Goal: Connect with others: Connect with other users

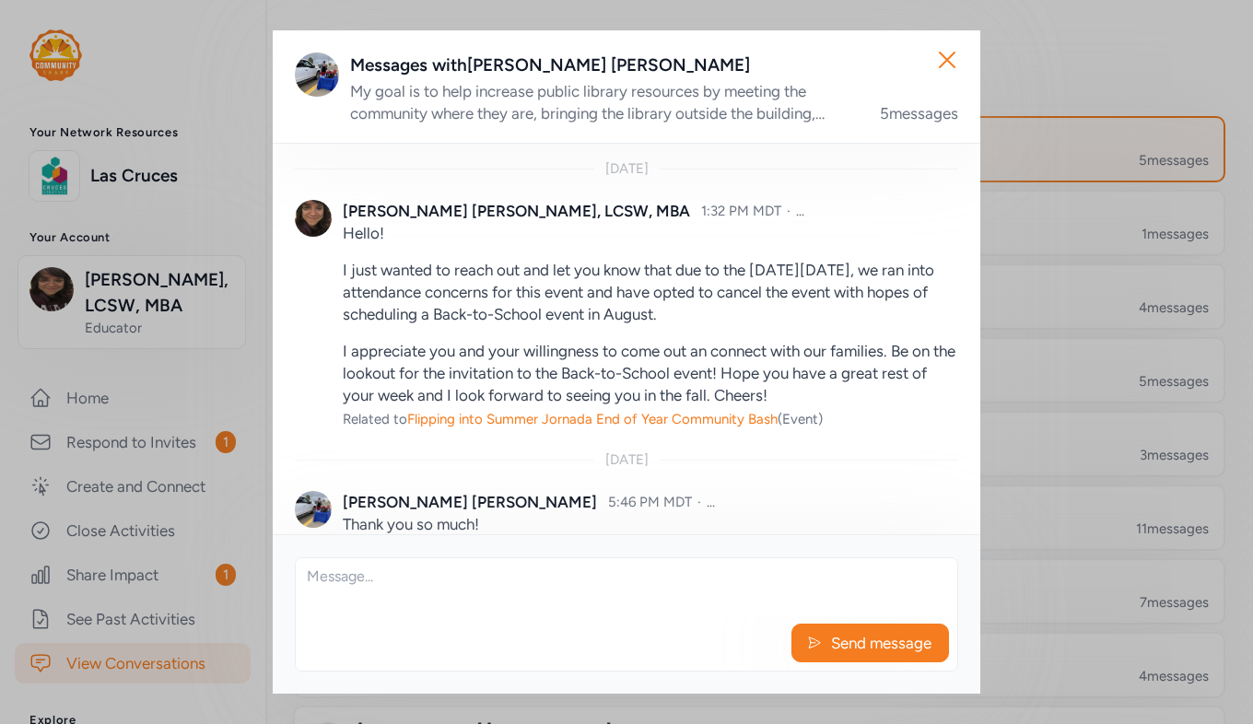
scroll to position [164, 0]
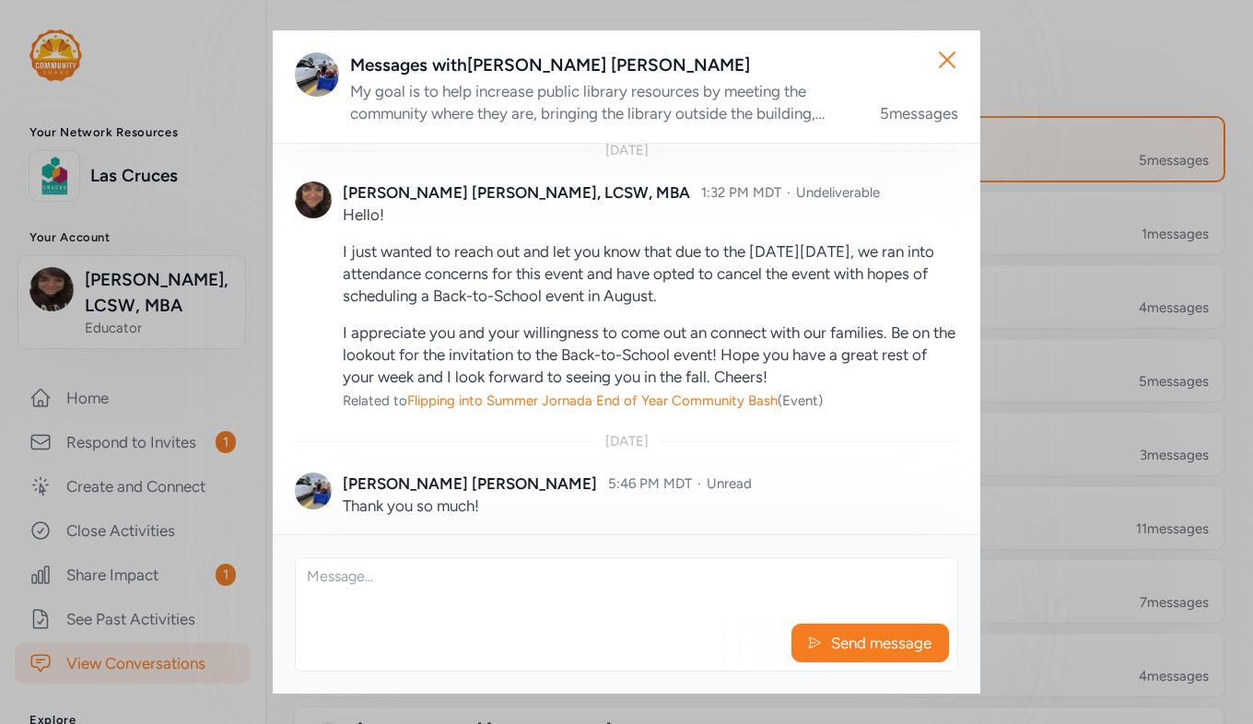
click at [956, 53] on icon "button" at bounding box center [947, 59] width 29 height 29
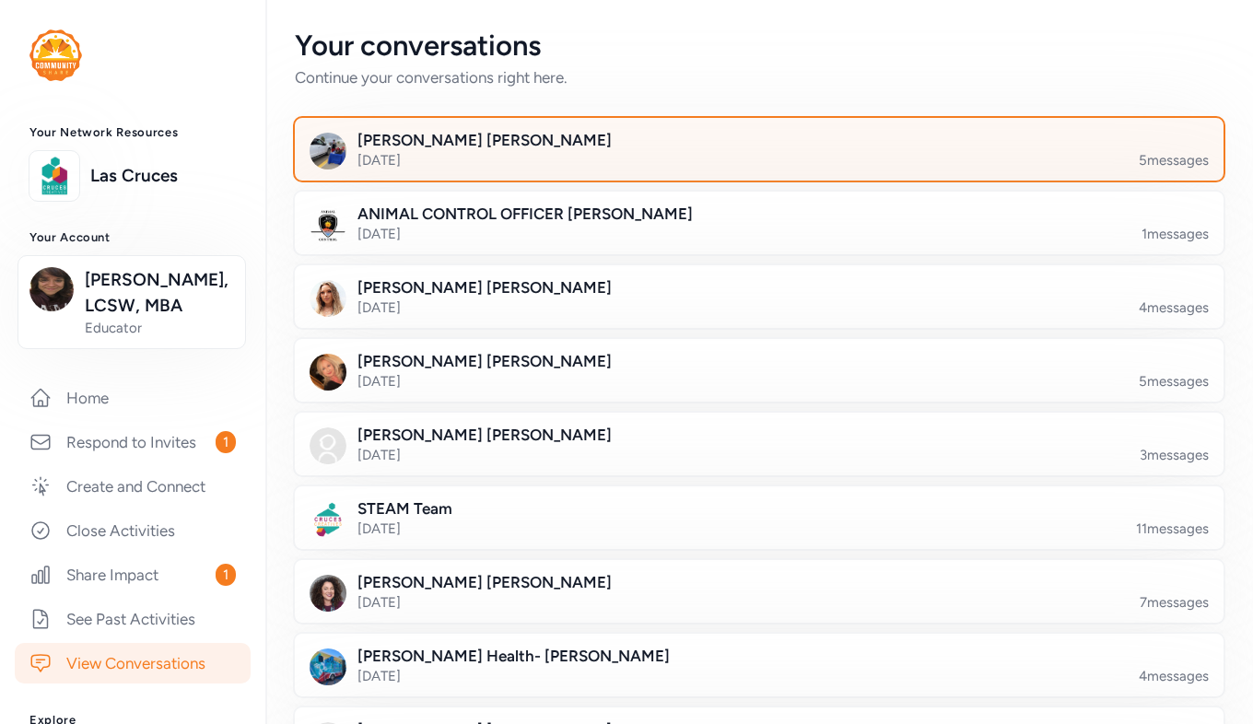
click at [153, 463] on link "Respond to Invites 1" at bounding box center [133, 442] width 236 height 41
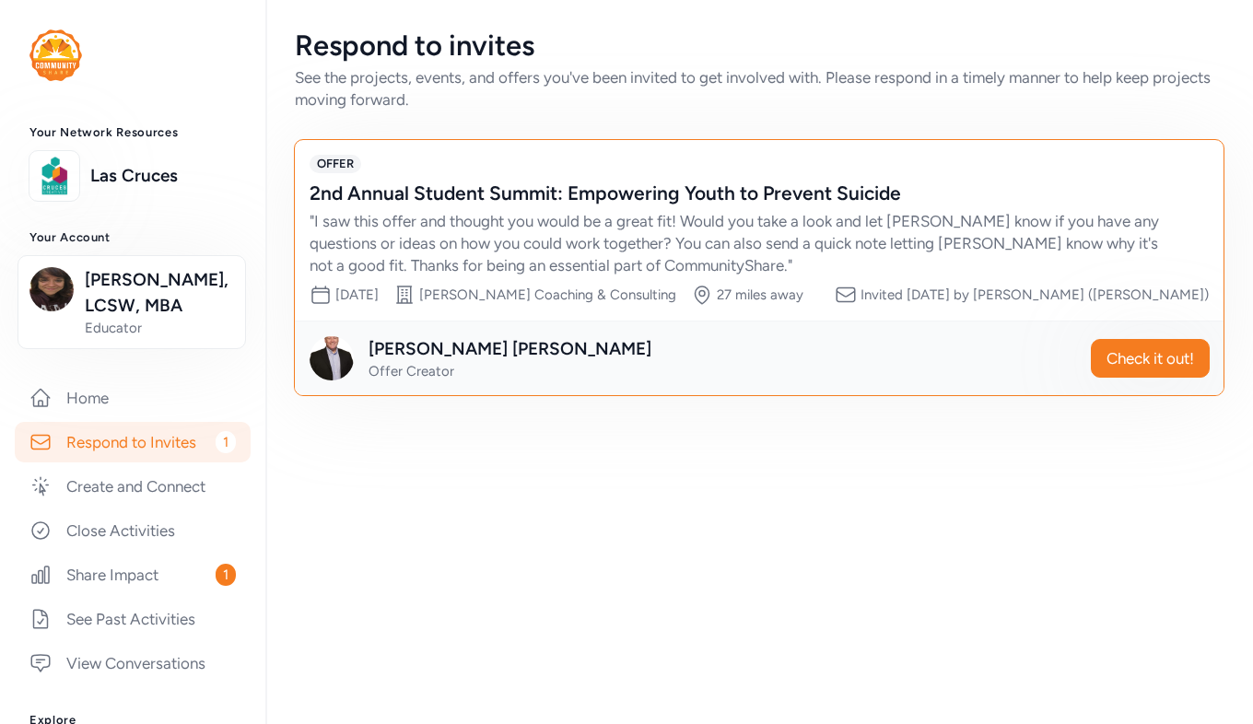
click at [175, 587] on link "Share Impact 1" at bounding box center [133, 575] width 236 height 41
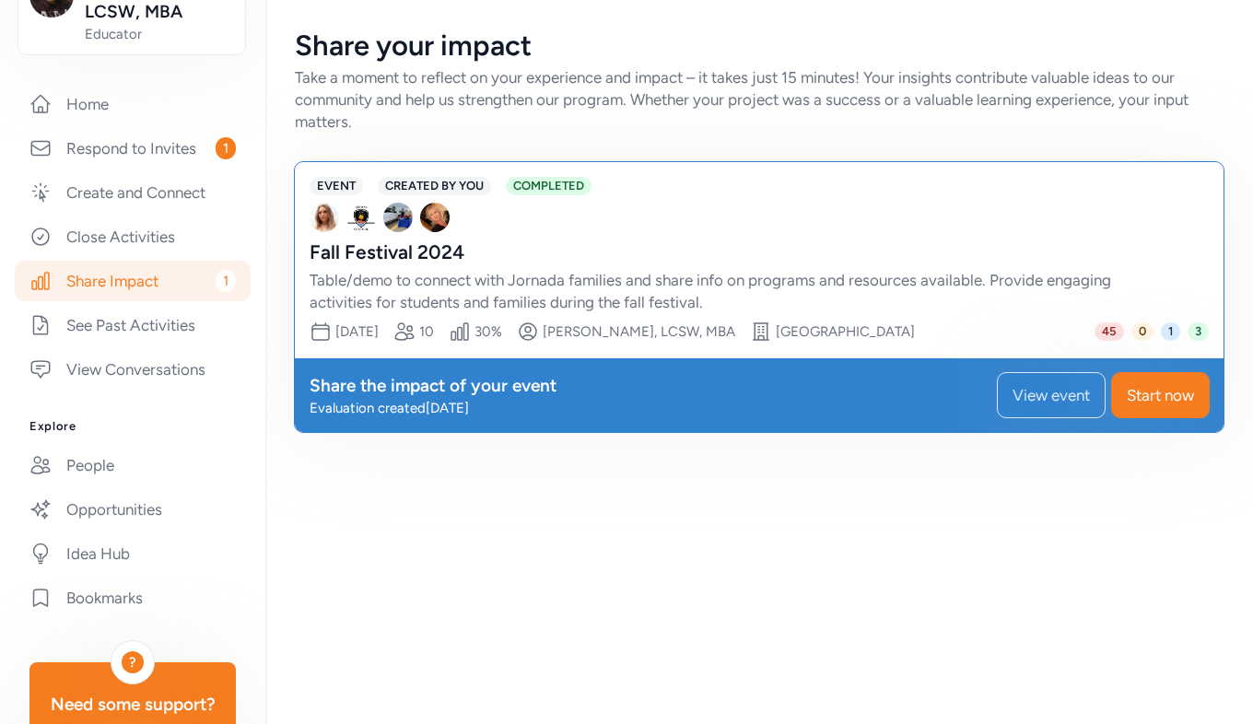
scroll to position [292, 0]
click at [154, 215] on link "Create and Connect" at bounding box center [133, 194] width 236 height 41
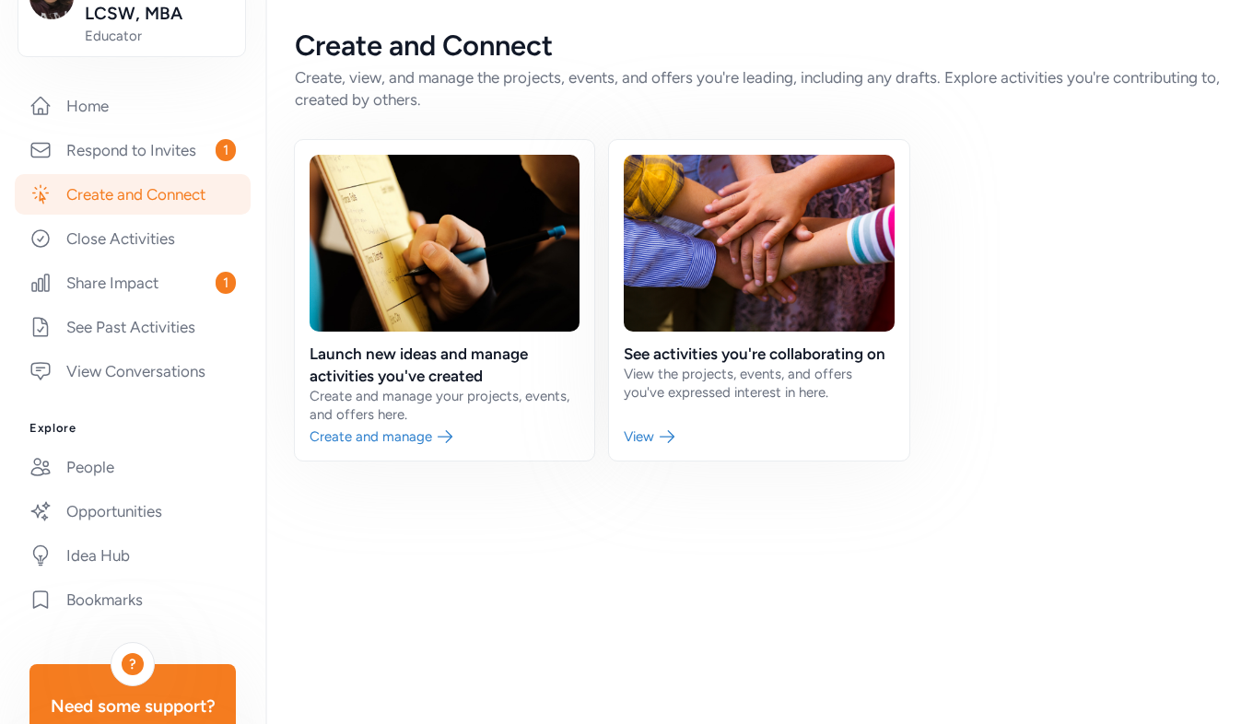
click at [97, 487] on link "People" at bounding box center [133, 467] width 236 height 41
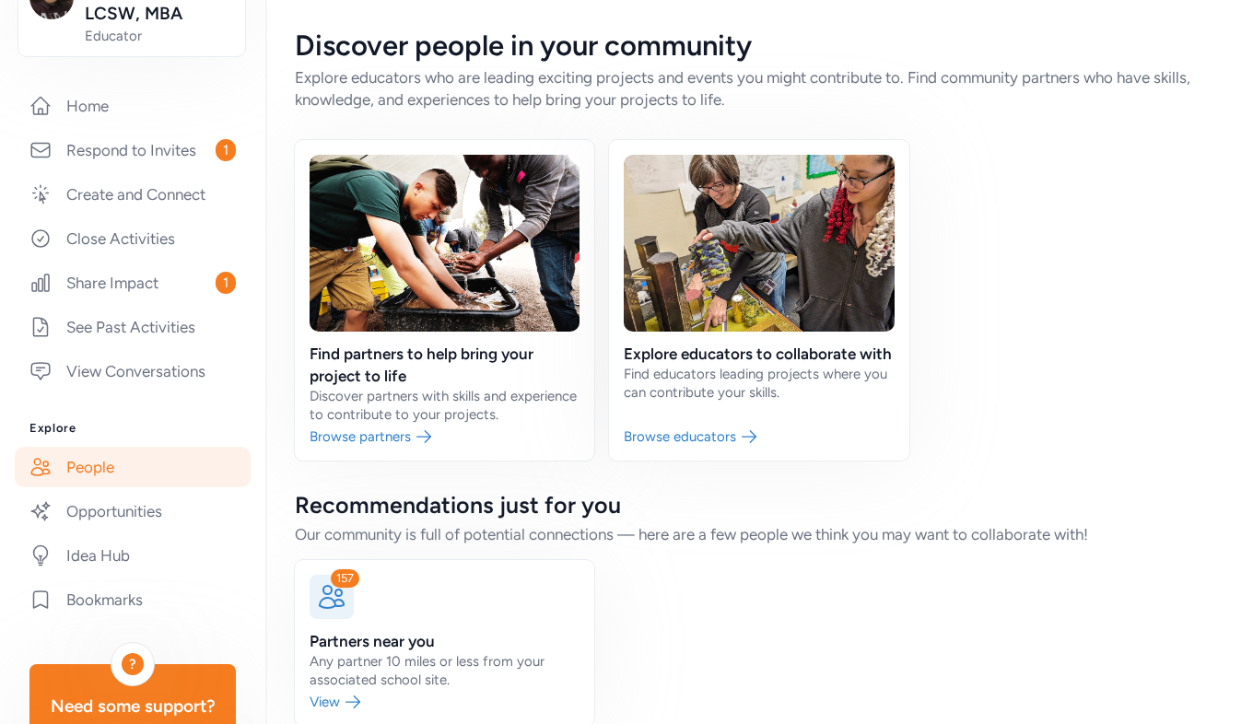
scroll to position [31, 0]
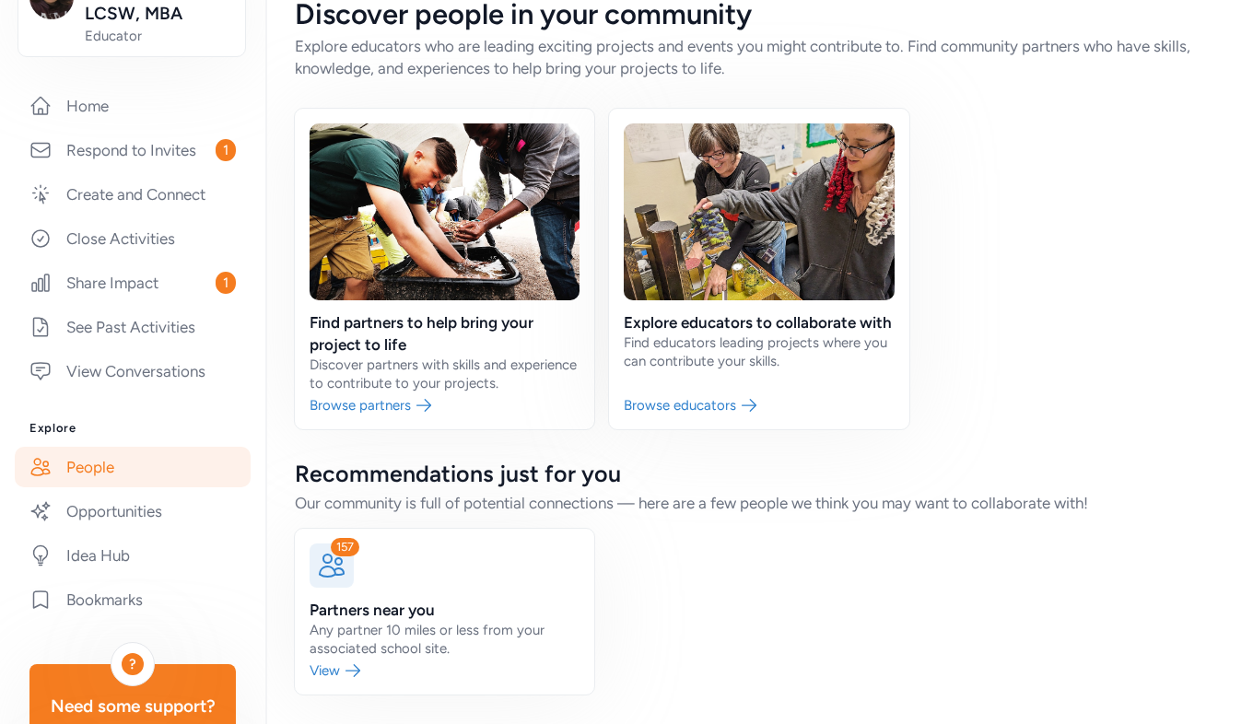
click at [379, 603] on link at bounding box center [444, 612] width 299 height 166
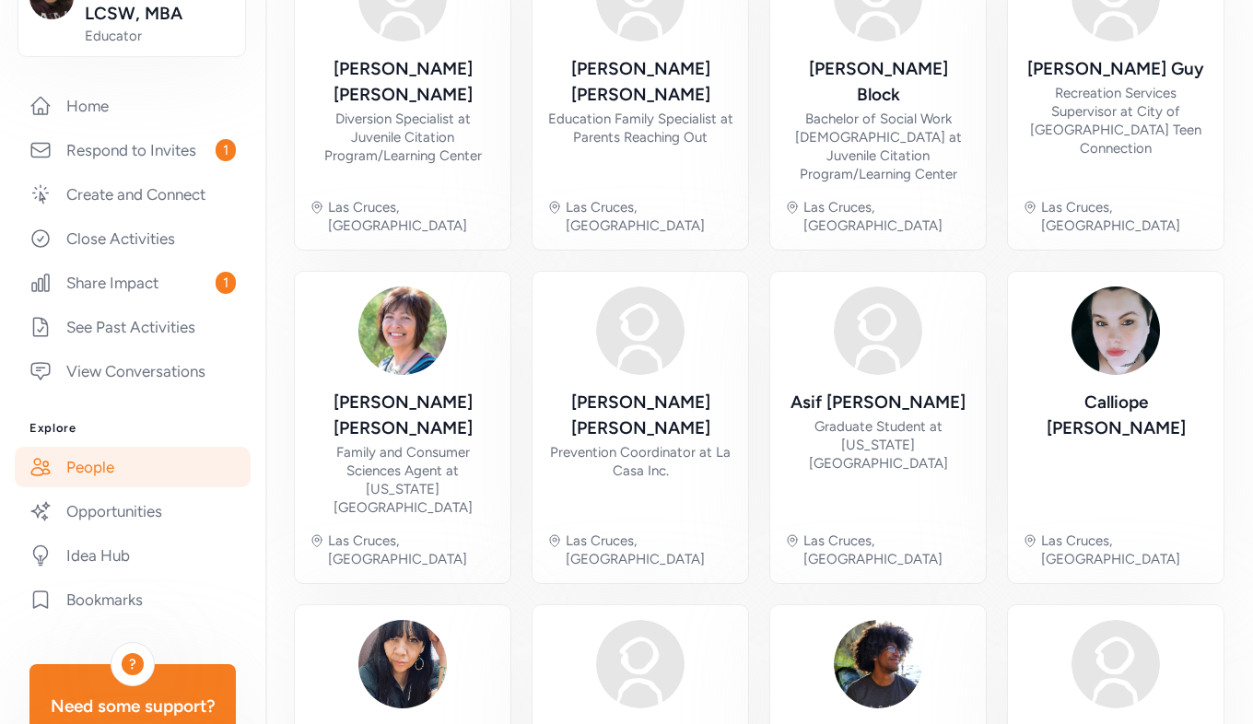
scroll to position [657, 0]
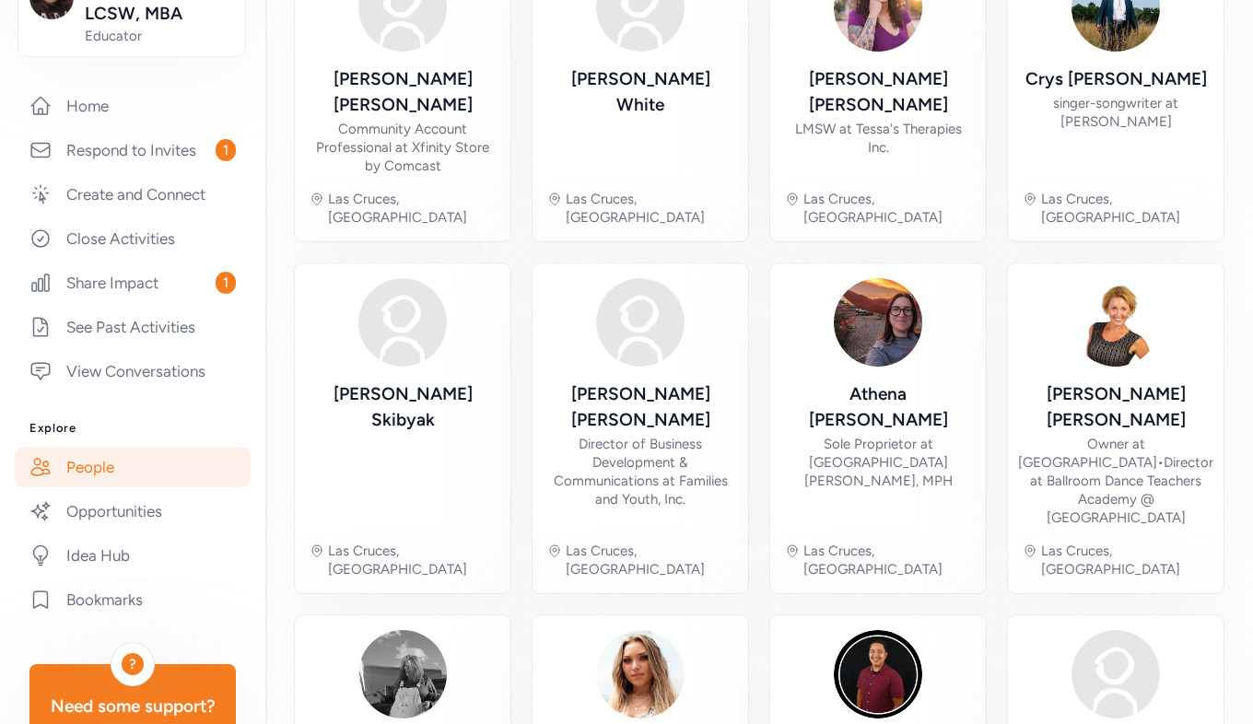
scroll to position [675, 0]
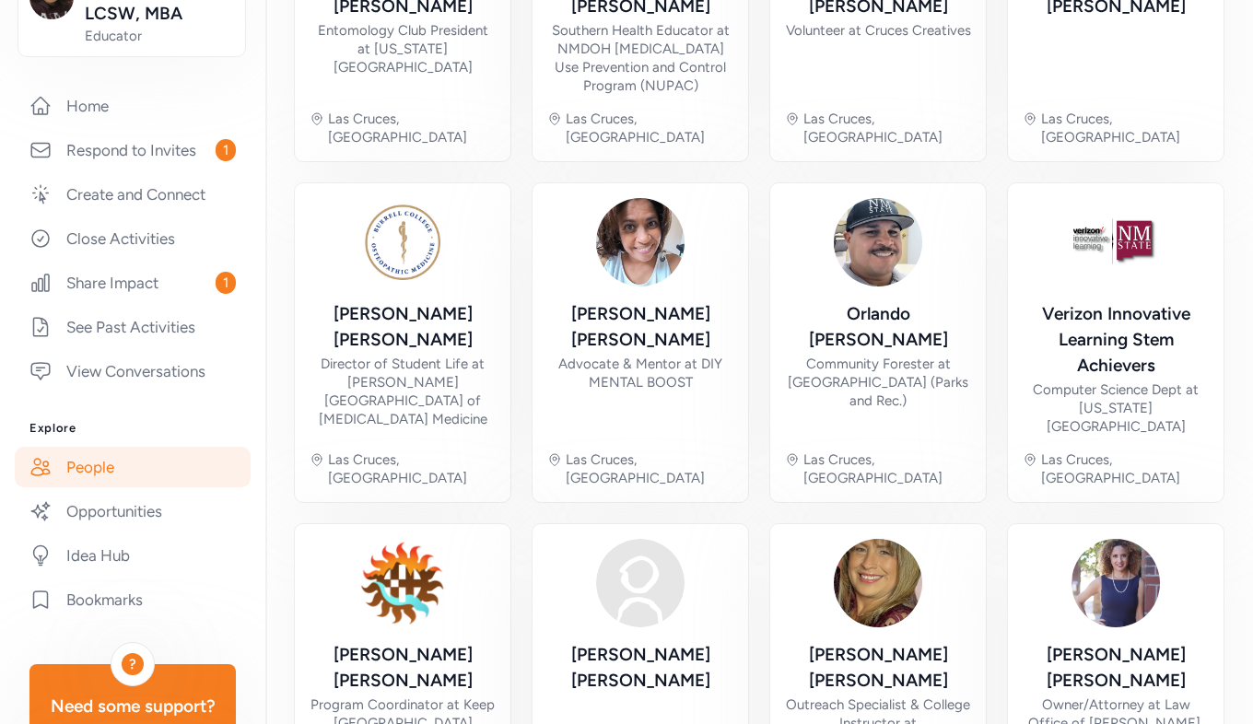
scroll to position [745, 0]
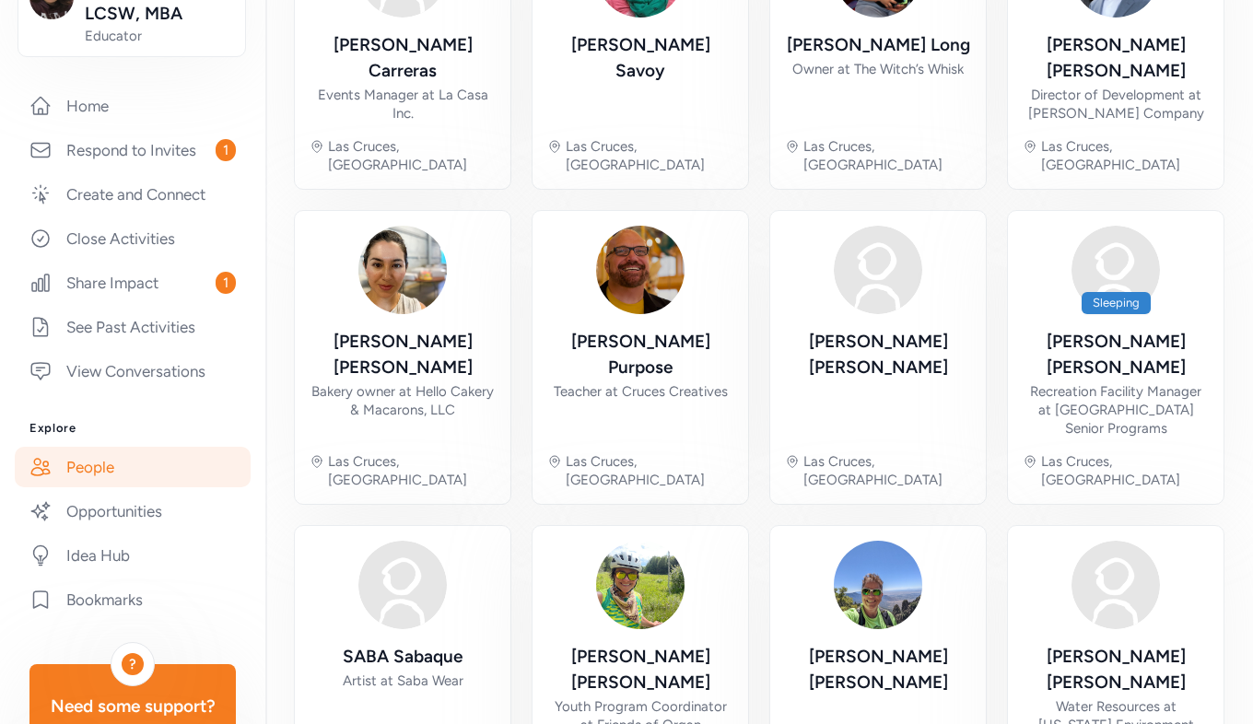
scroll to position [620, 0]
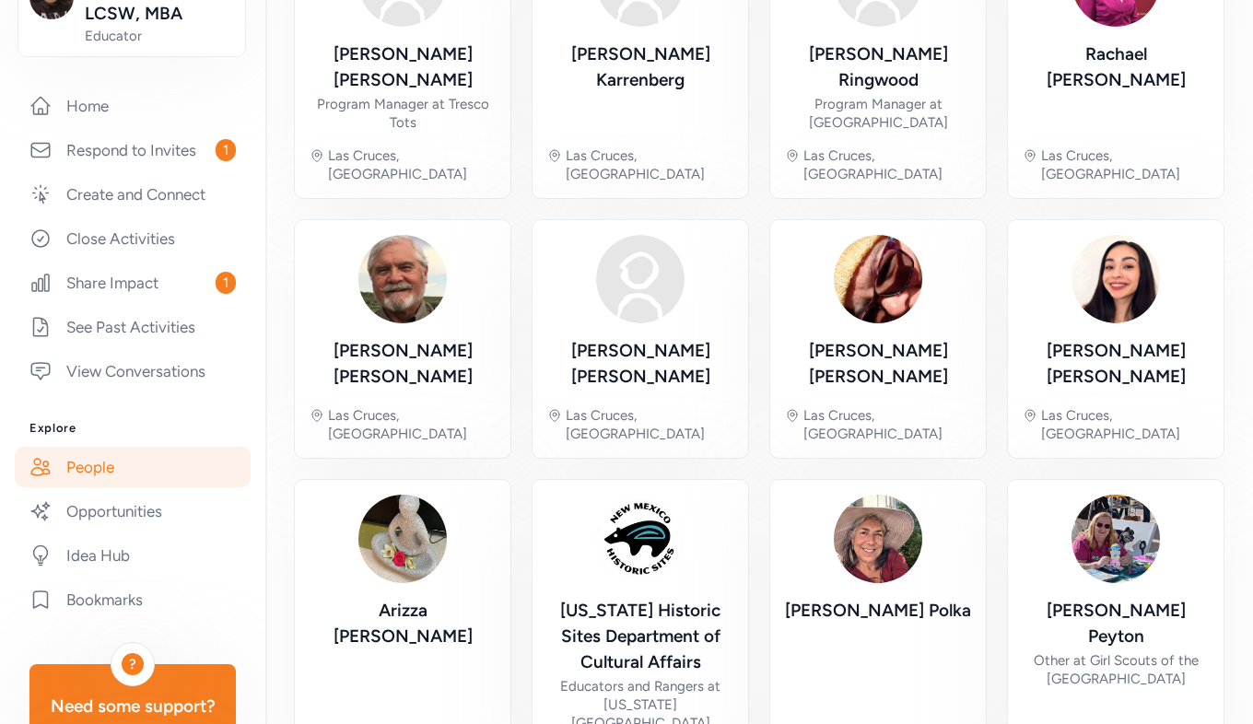
scroll to position [616, 0]
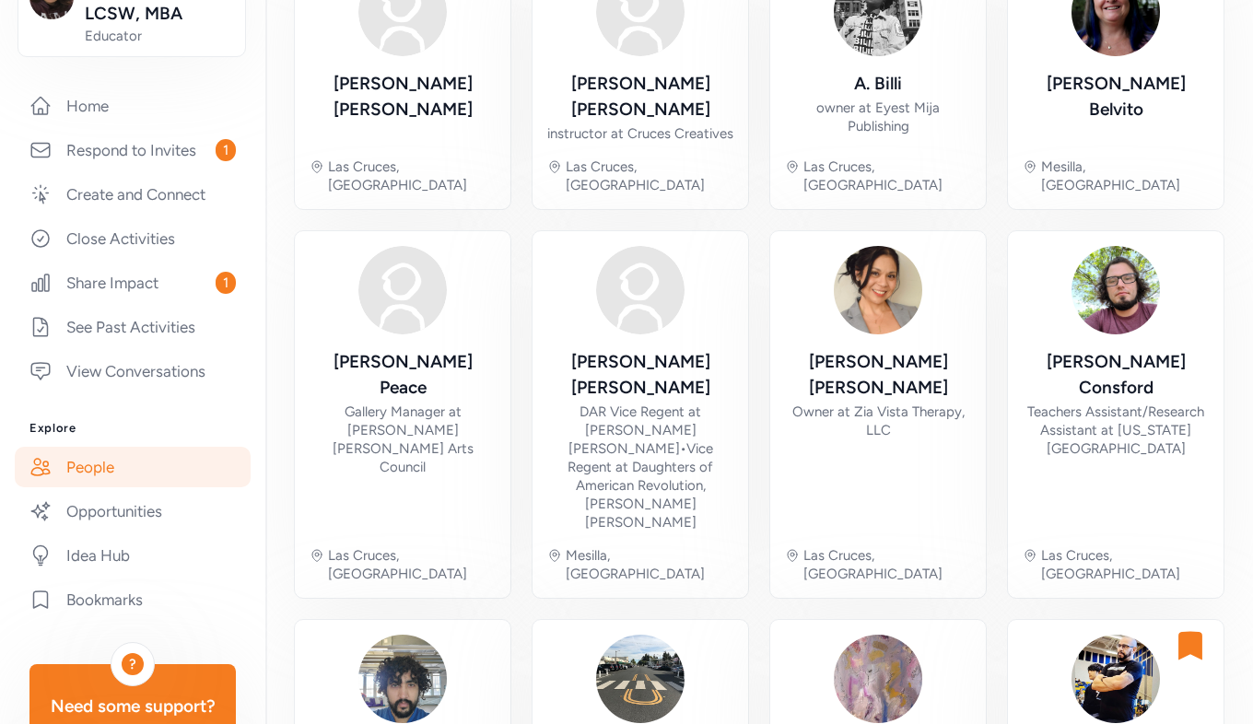
scroll to position [583, 0]
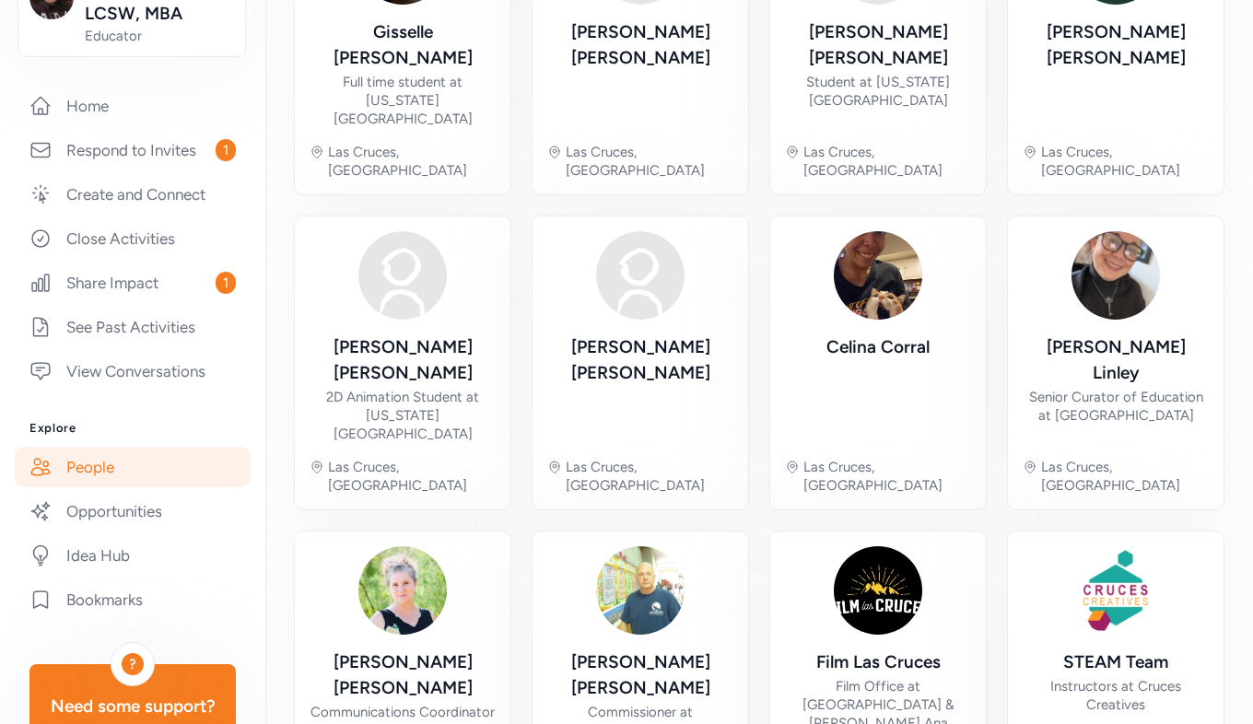
scroll to position [602, 0]
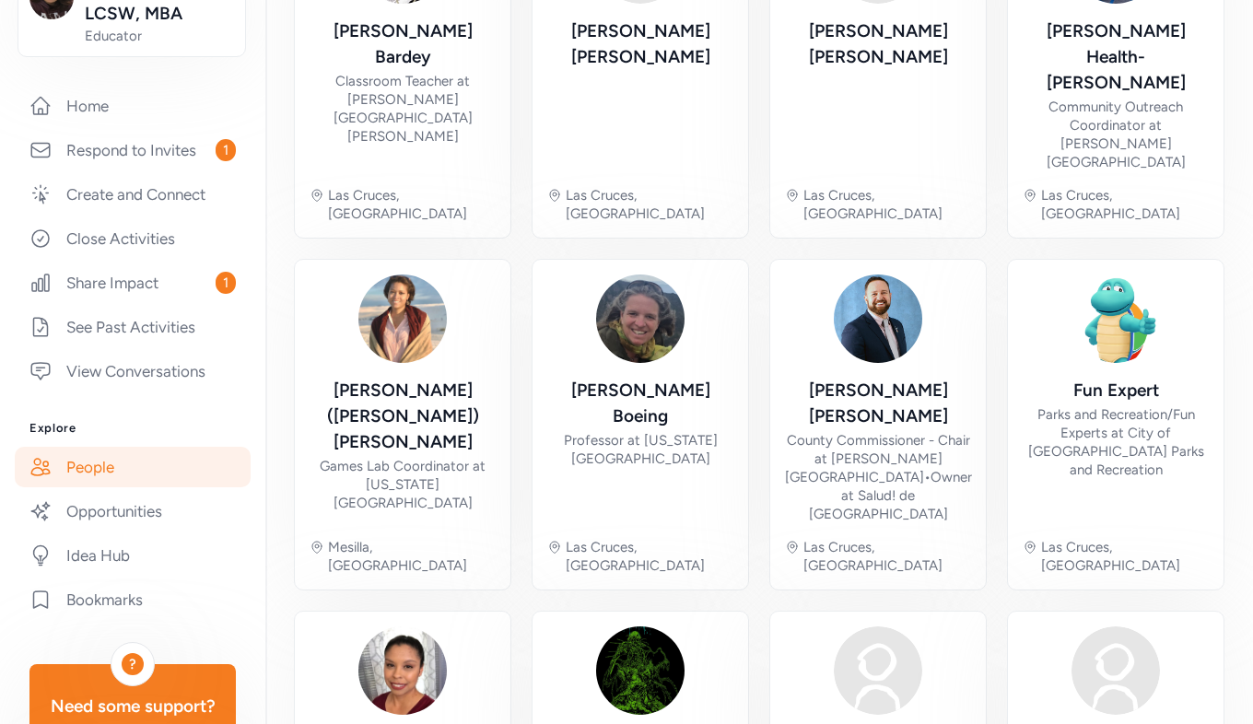
scroll to position [698, 0]
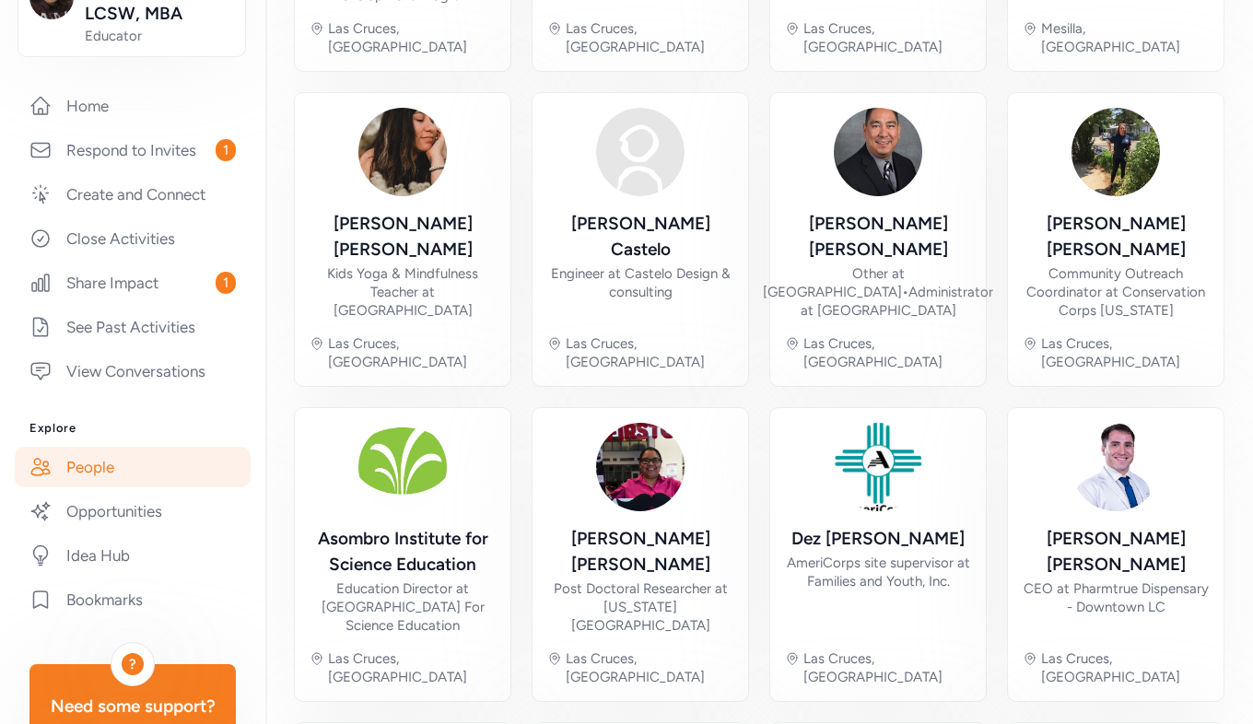
scroll to position [664, 0]
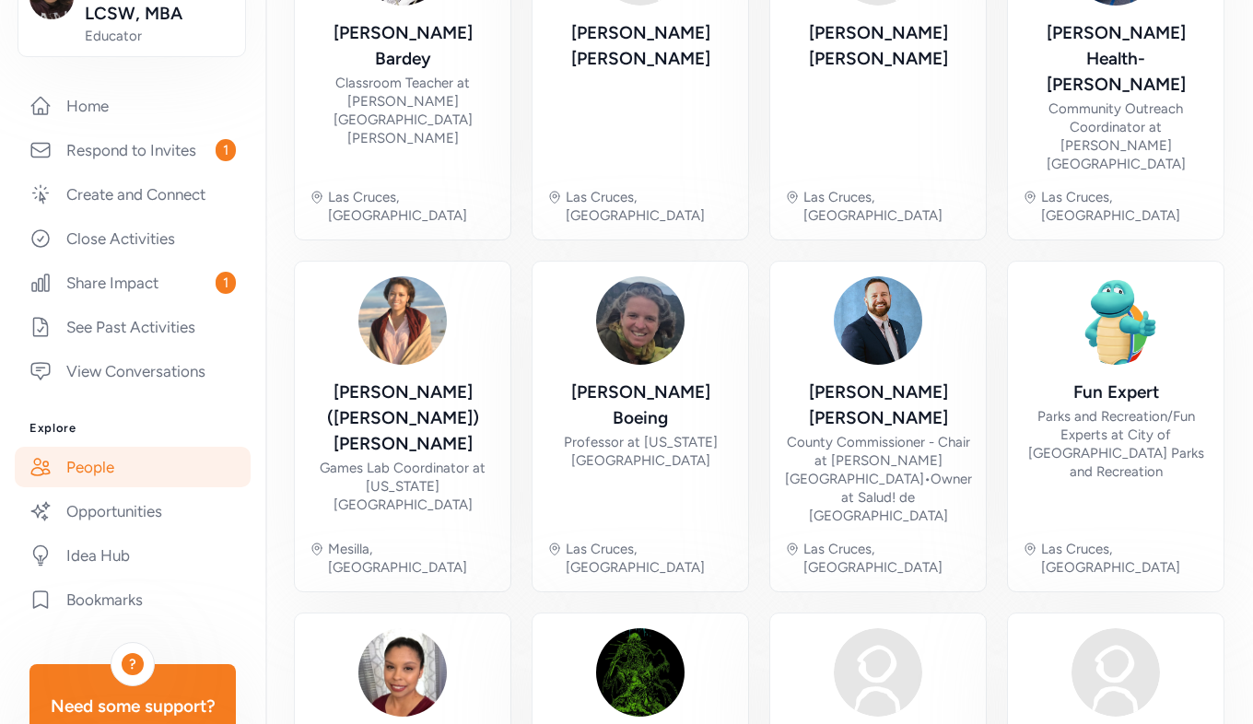
scroll to position [698, 0]
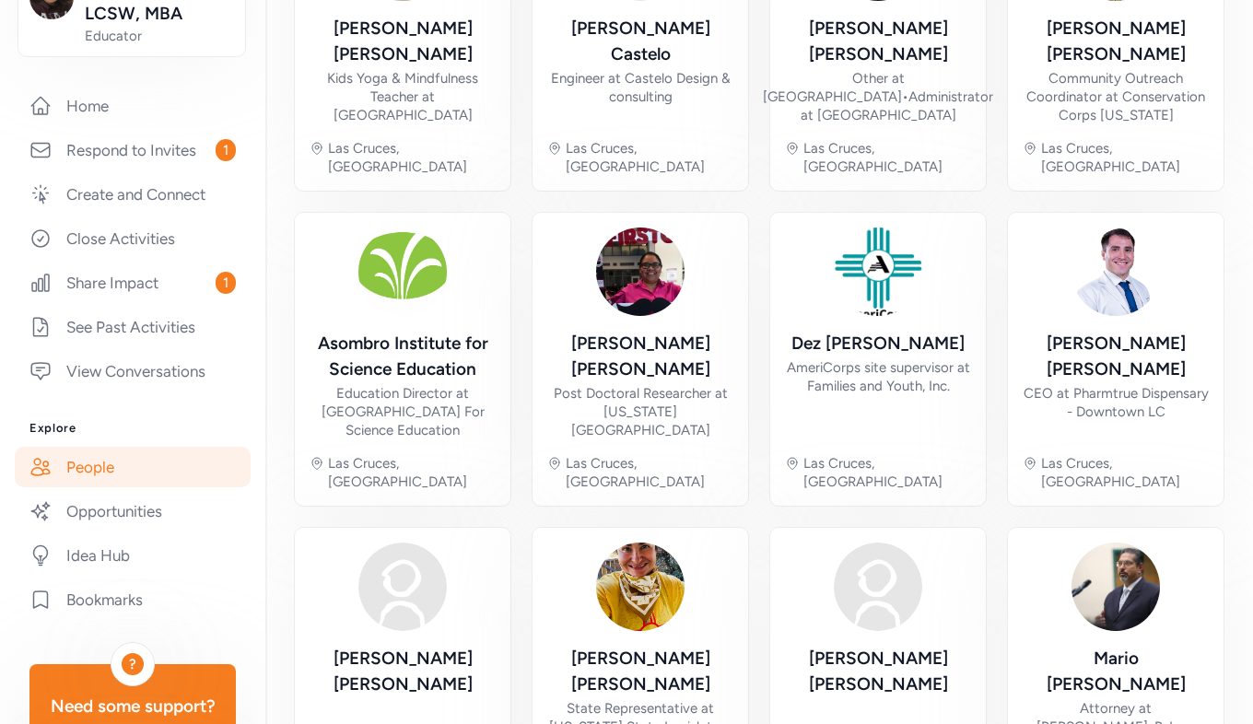
scroll to position [140, 0]
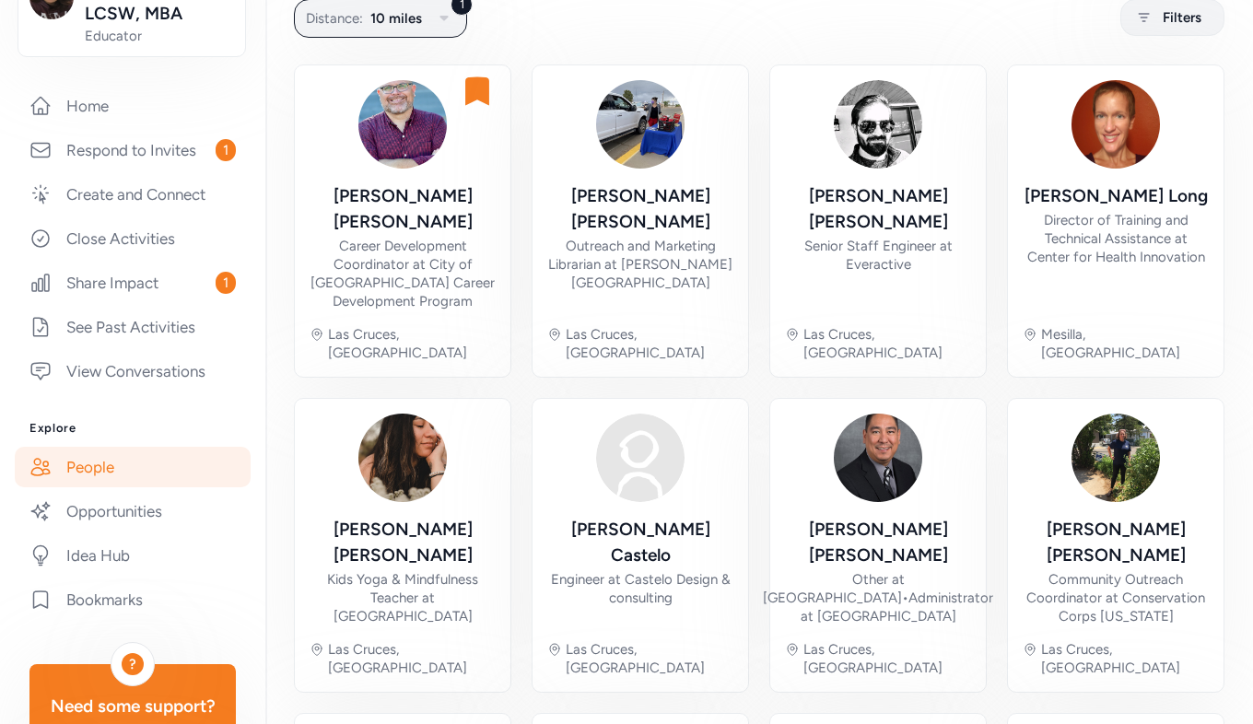
click at [622, 237] on div "Outreach and Marketing Librarian at Thomas Branigan Memorial Library" at bounding box center [640, 264] width 186 height 55
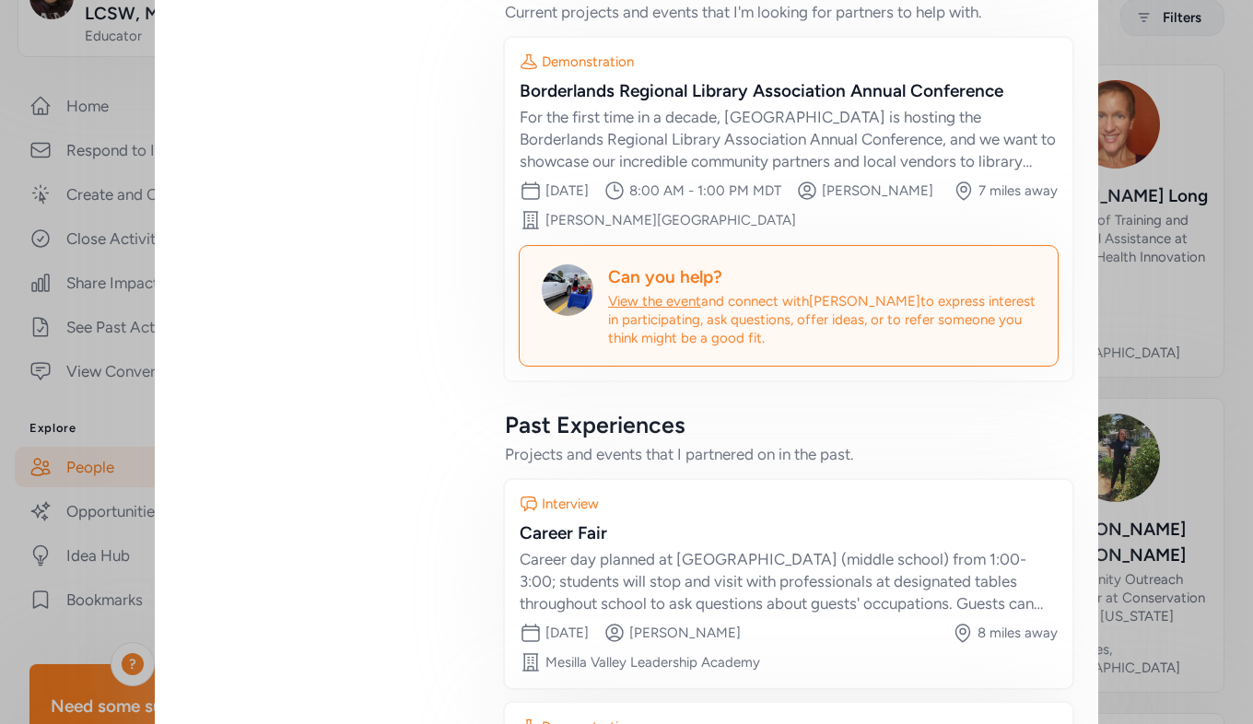
scroll to position [1870, 0]
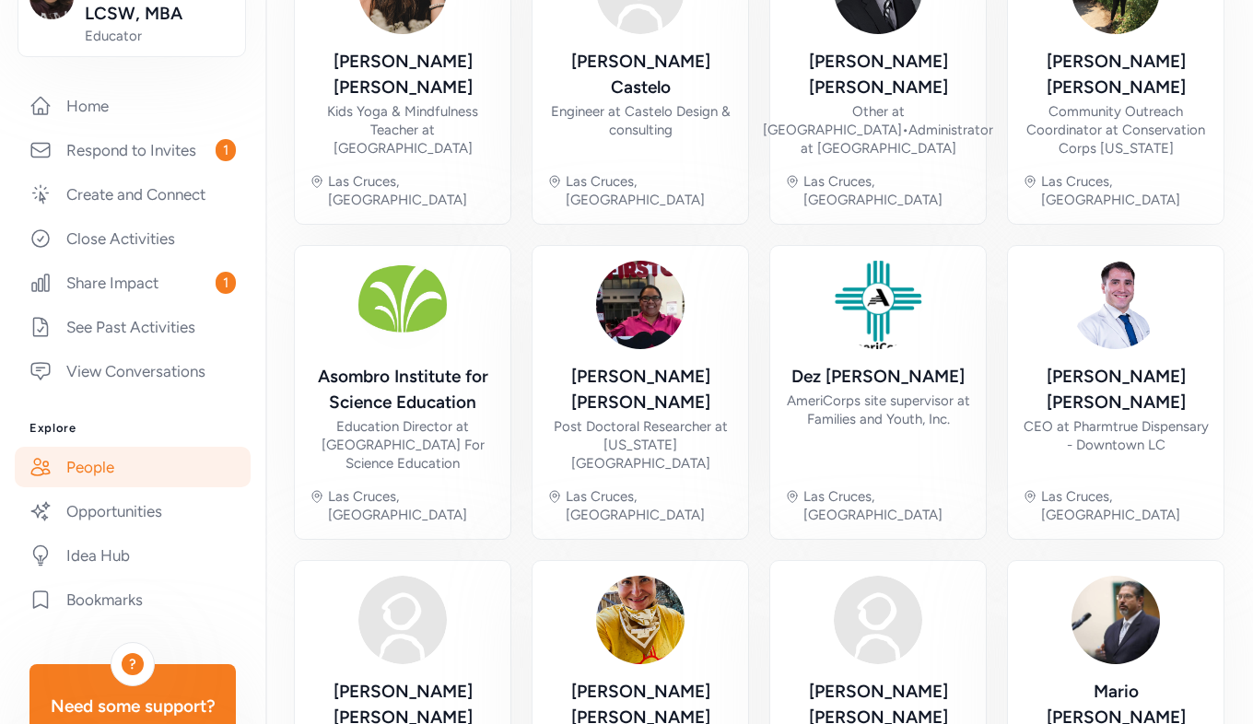
scroll to position [664, 0]
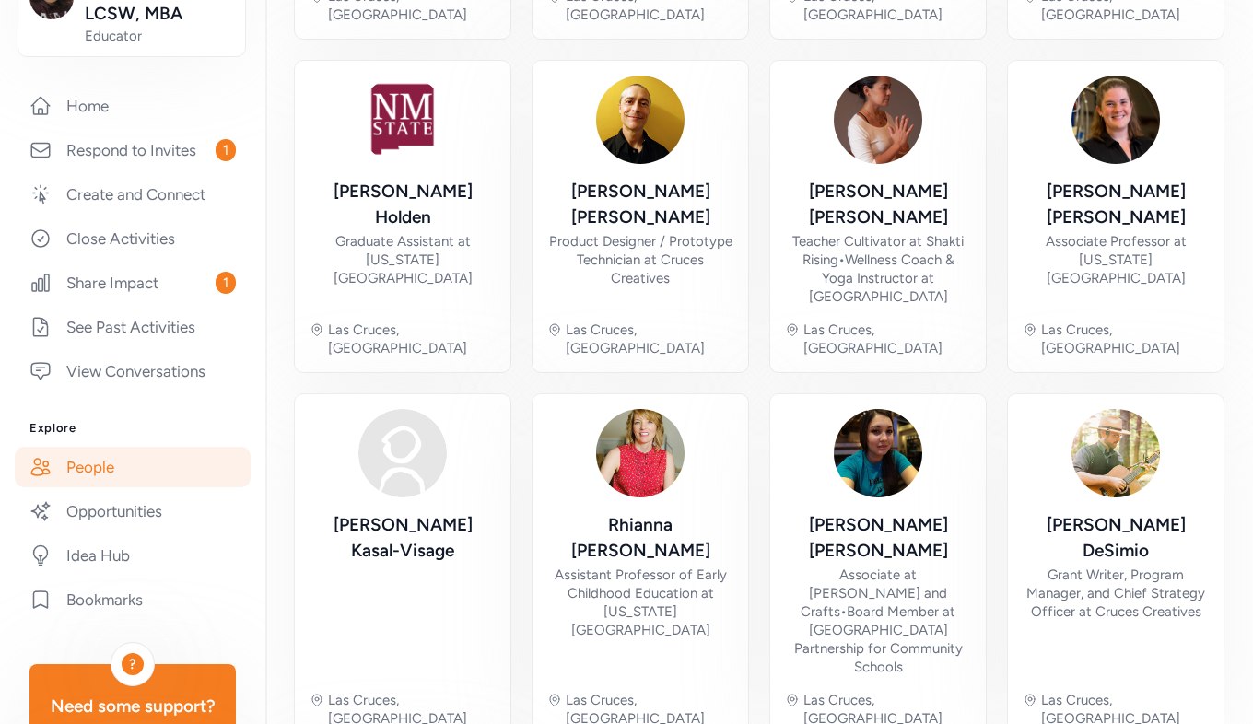
scroll to position [479, 0]
click at [160, 170] on link "Respond to Invites 1" at bounding box center [133, 150] width 236 height 41
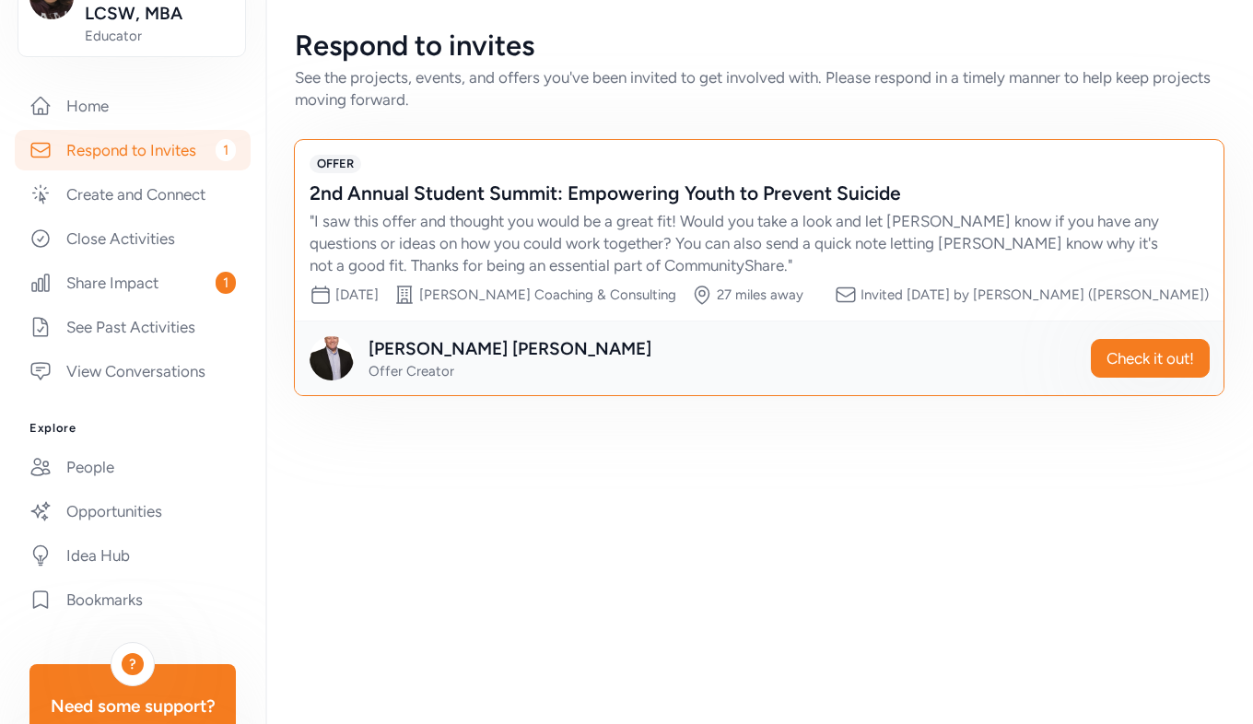
click at [1179, 355] on span "Check it out!" at bounding box center [1151, 358] width 88 height 22
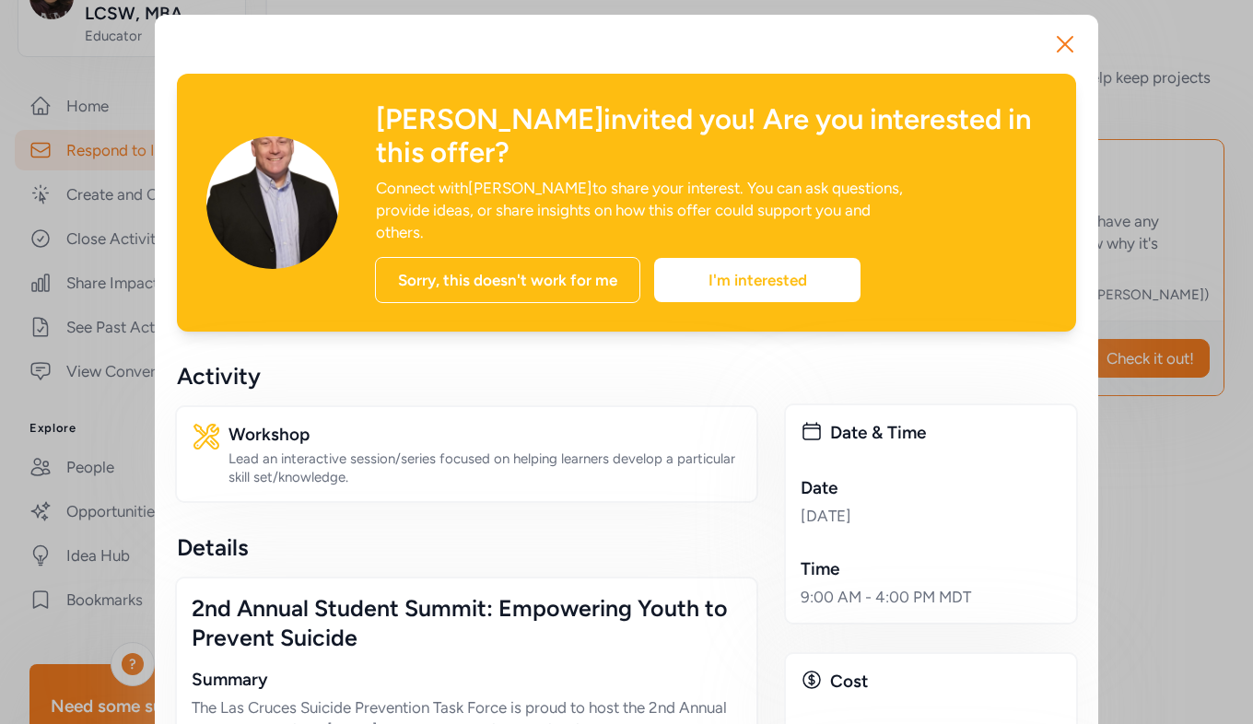
click at [483, 257] on div "Sorry, this doesn't work for me" at bounding box center [507, 280] width 265 height 46
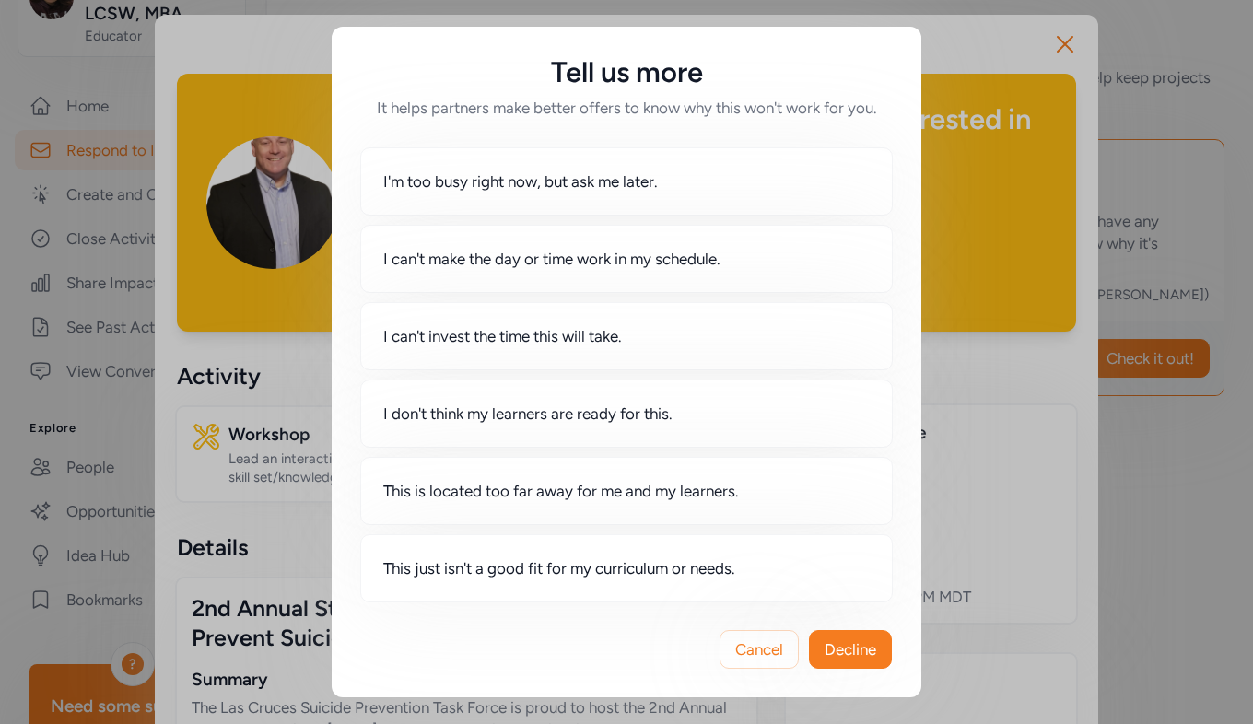
click at [841, 648] on span "Decline" at bounding box center [851, 650] width 52 height 22
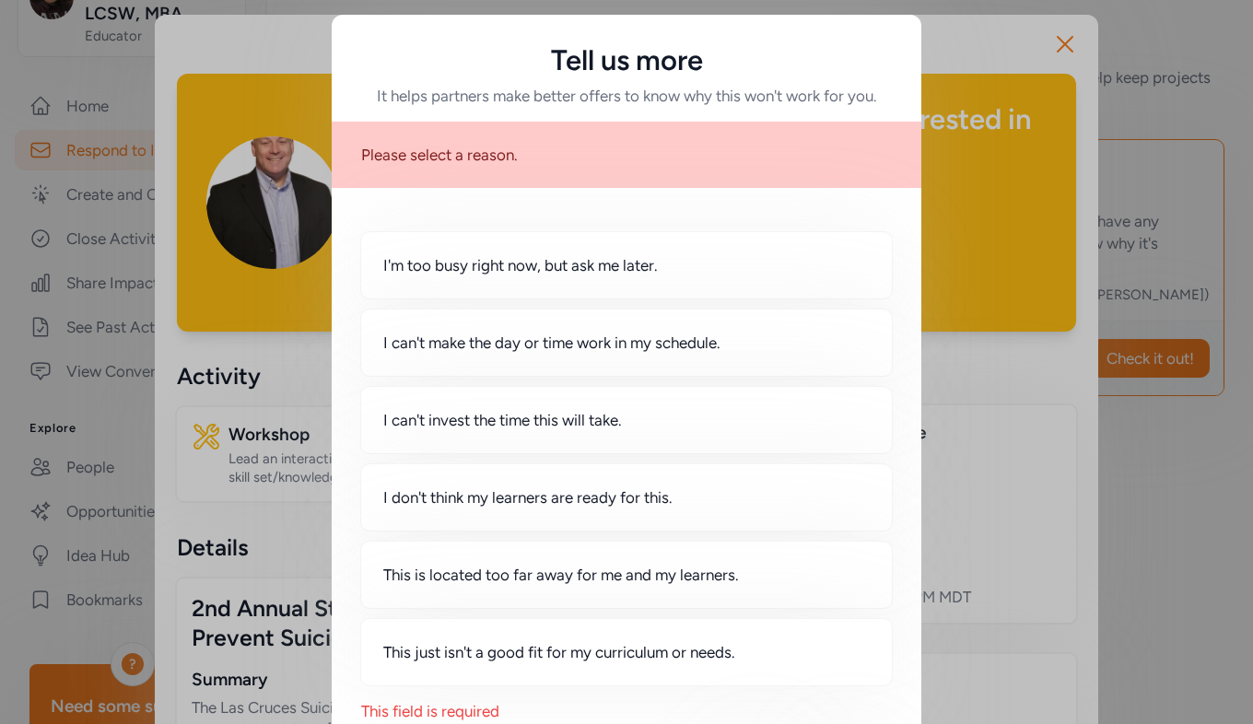
scroll to position [109, 0]
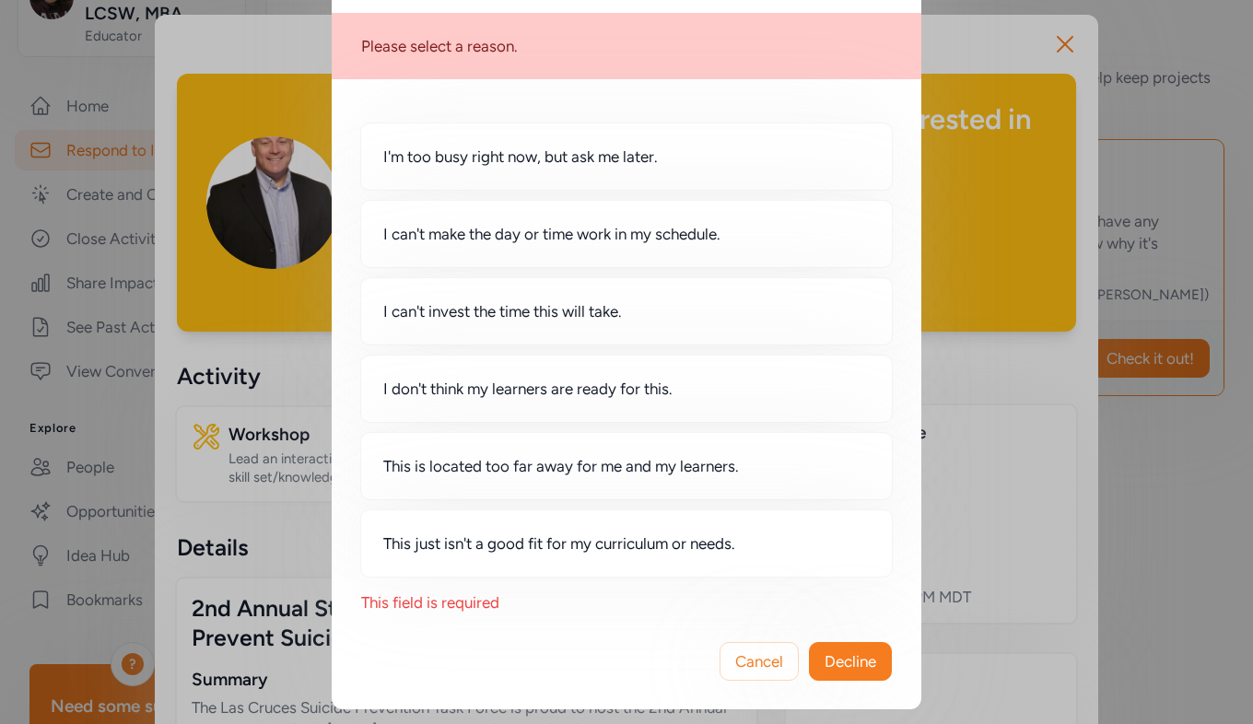
click at [1078, 381] on div "Tell us more It helps partners make better offers to know why this won't work f…" at bounding box center [626, 307] width 1253 height 833
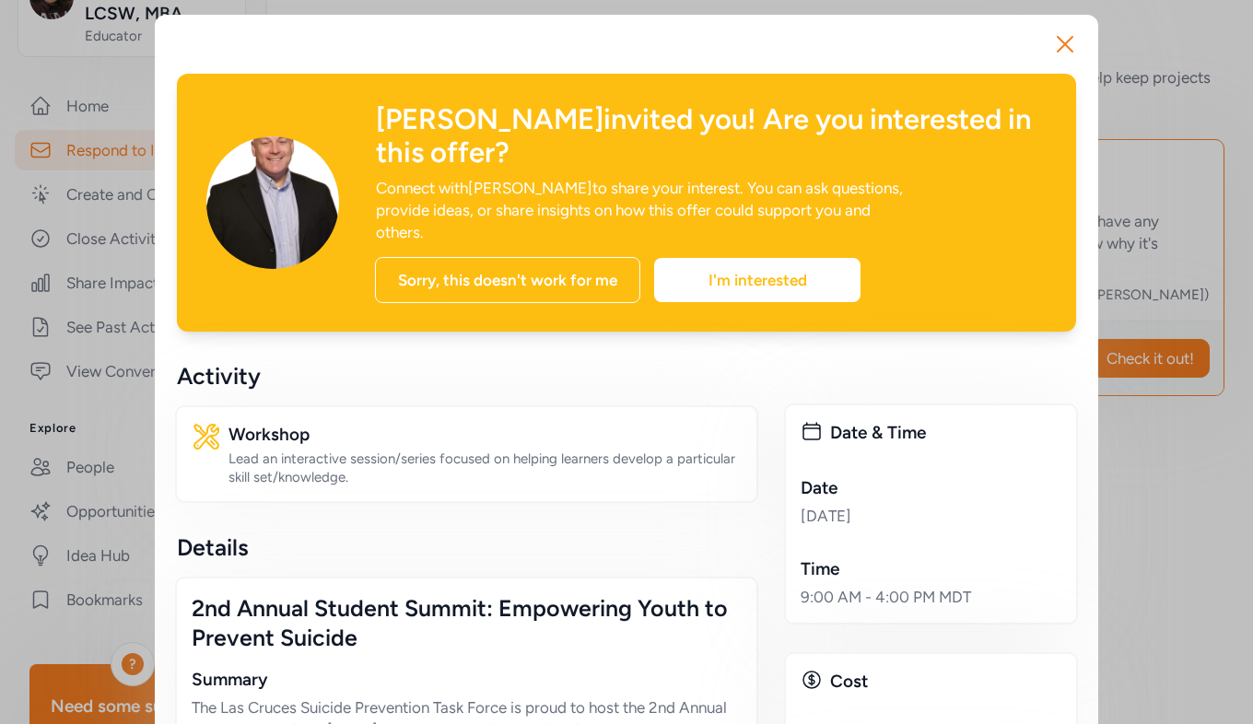
click at [1053, 33] on icon "button" at bounding box center [1064, 43] width 29 height 29
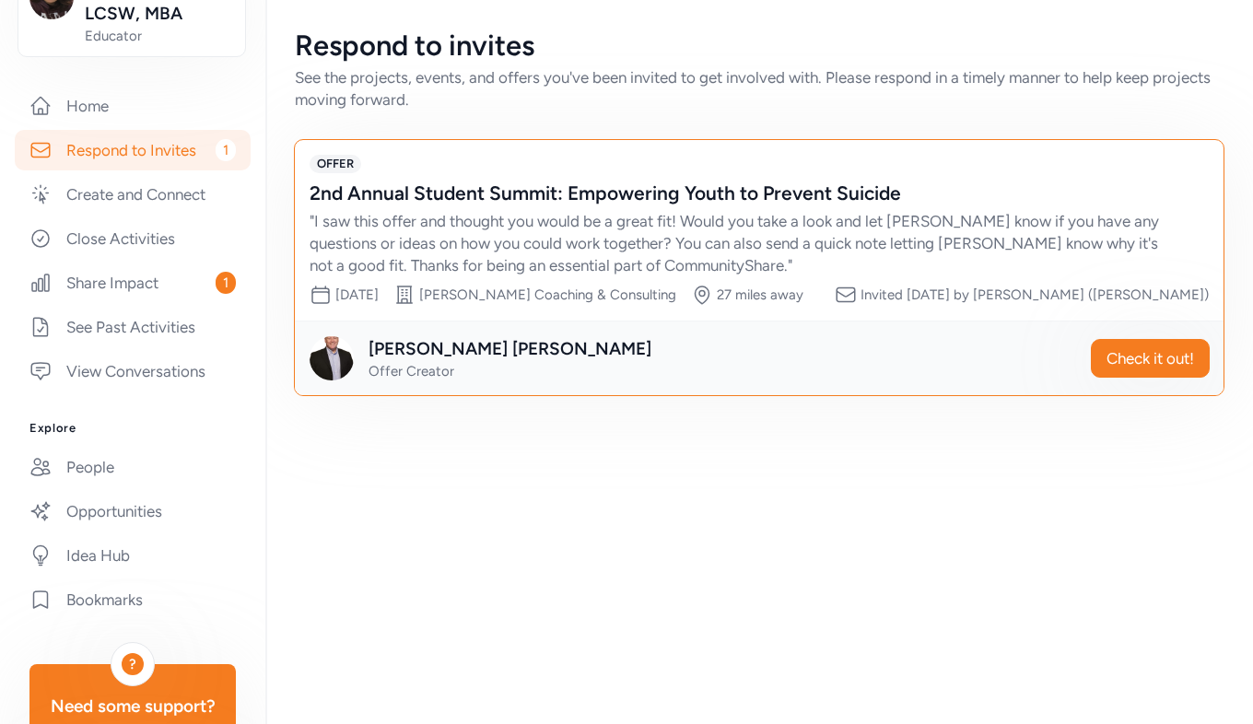
click at [155, 303] on link "Share Impact 1" at bounding box center [133, 283] width 236 height 41
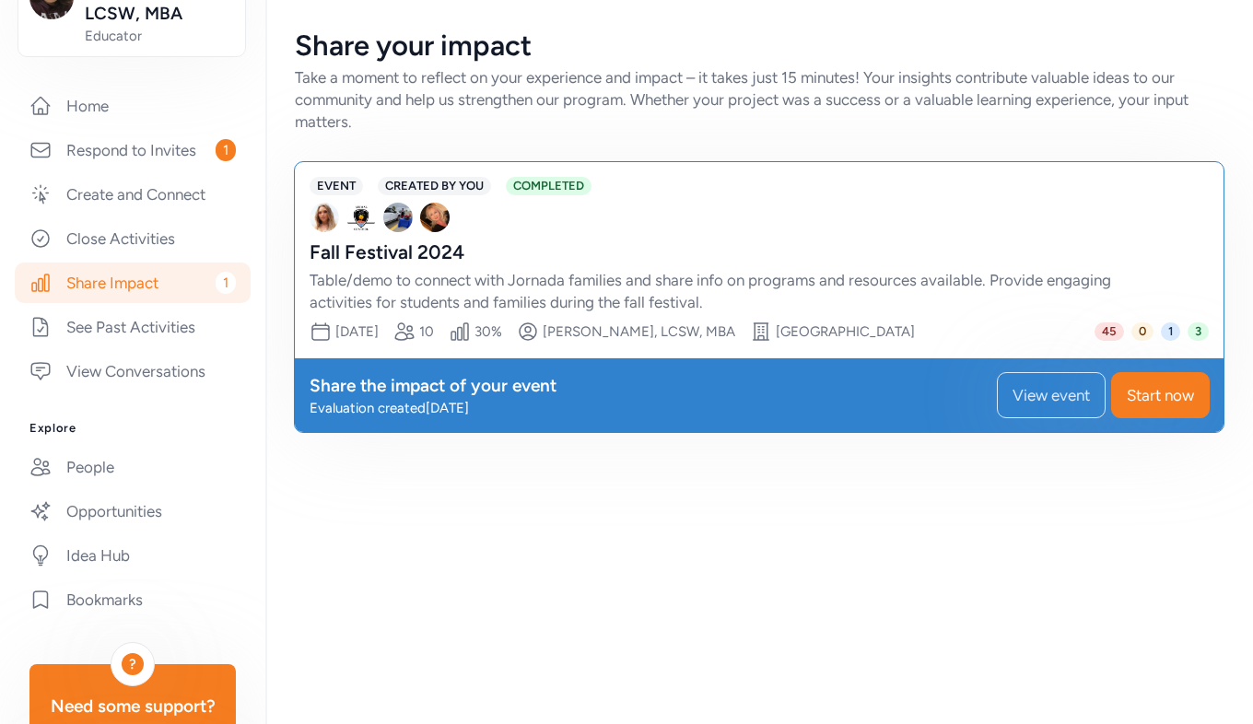
scroll to position [481, 0]
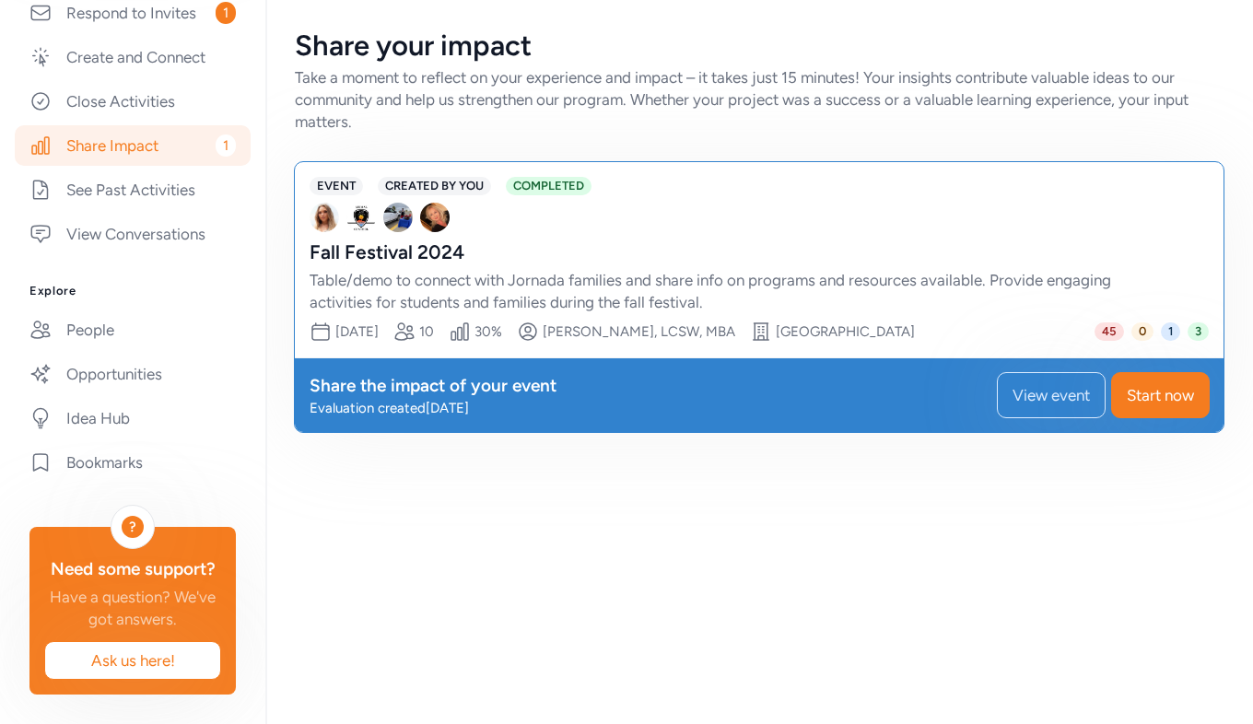
click at [121, 354] on link "Opportunities" at bounding box center [133, 374] width 236 height 41
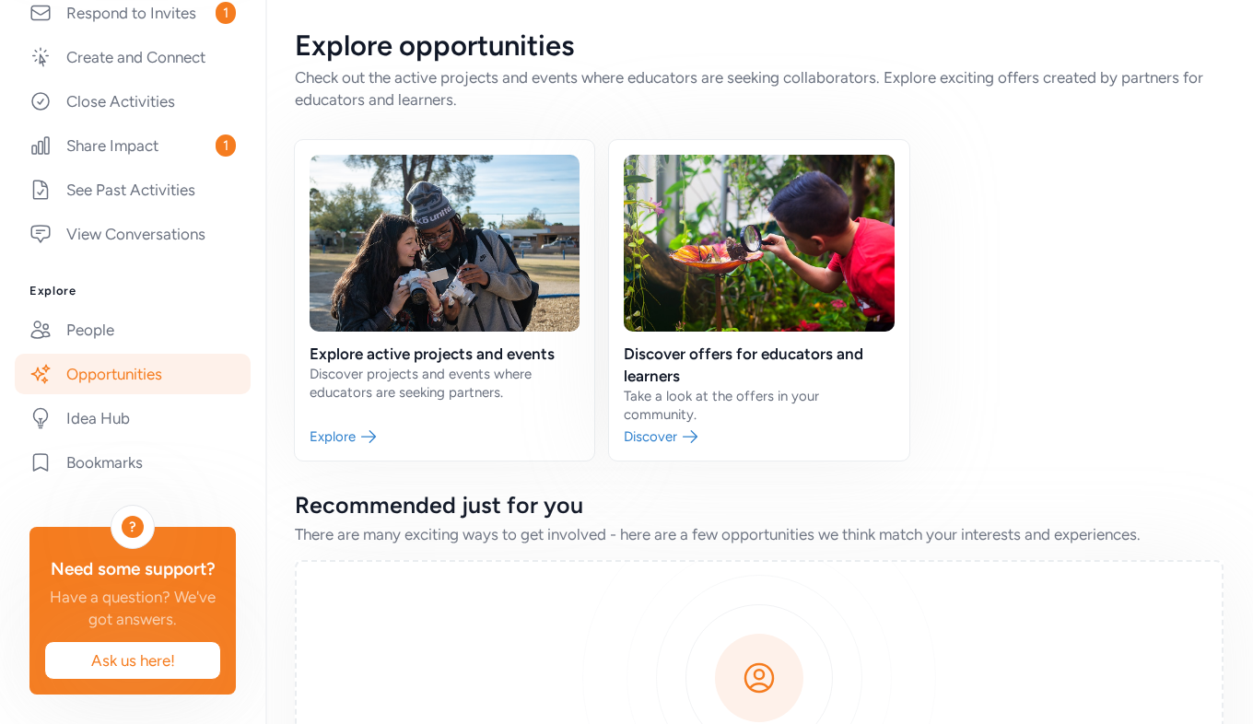
click at [108, 310] on link "People" at bounding box center [133, 330] width 236 height 41
